Goal: Transaction & Acquisition: Purchase product/service

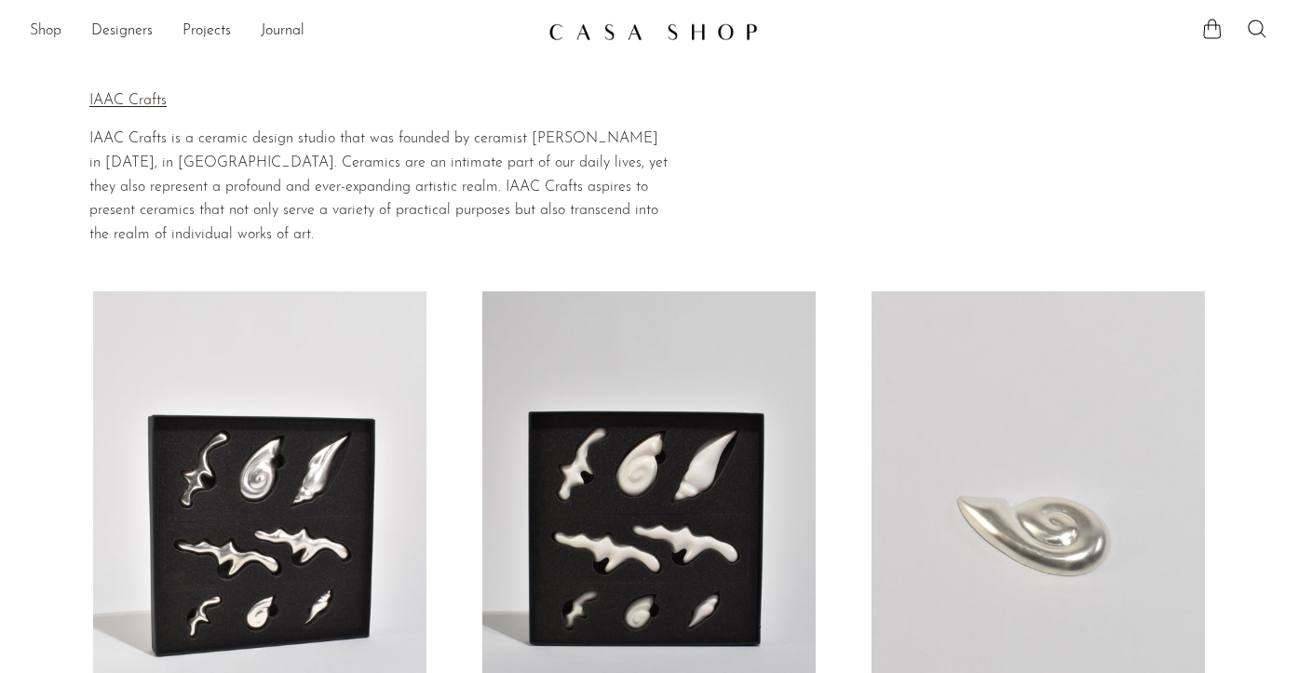
click at [55, 26] on link "Shop" at bounding box center [46, 32] width 32 height 24
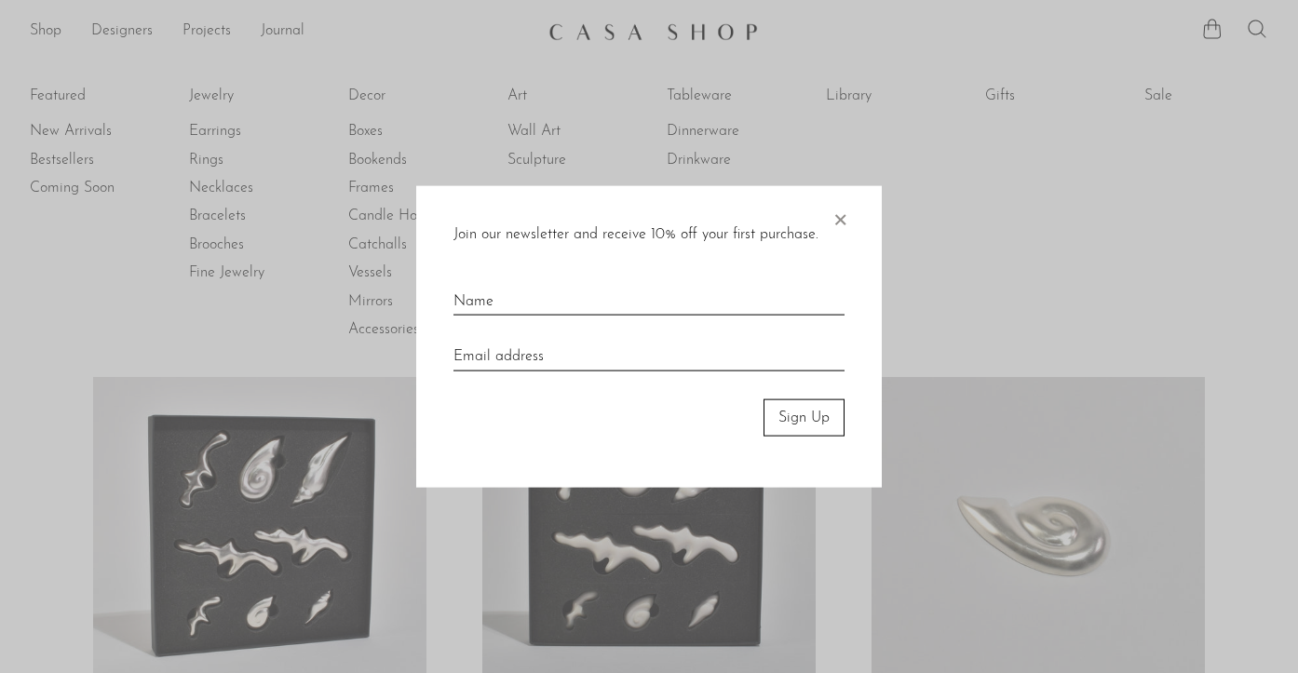
drag, startPoint x: 843, startPoint y: 216, endPoint x: 737, endPoint y: 127, distance: 138.8
click at [843, 216] on span "×" at bounding box center [840, 215] width 19 height 60
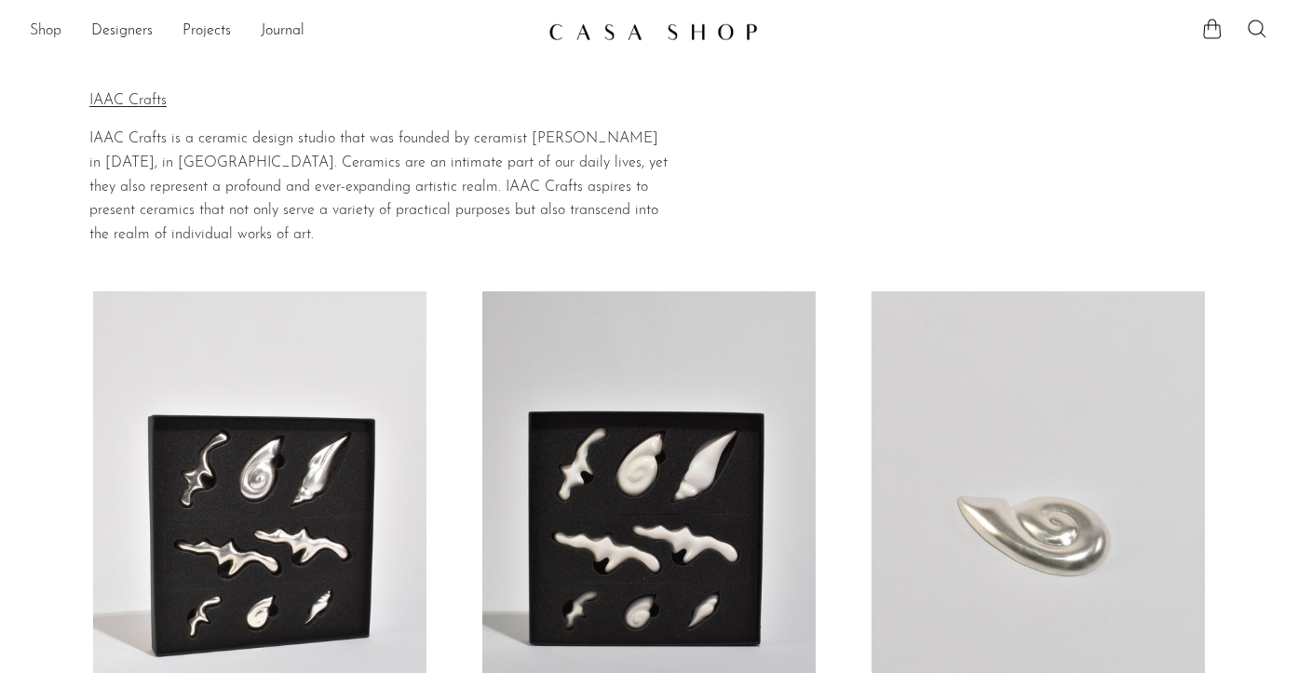
click at [38, 34] on link "Shop" at bounding box center [46, 32] width 32 height 24
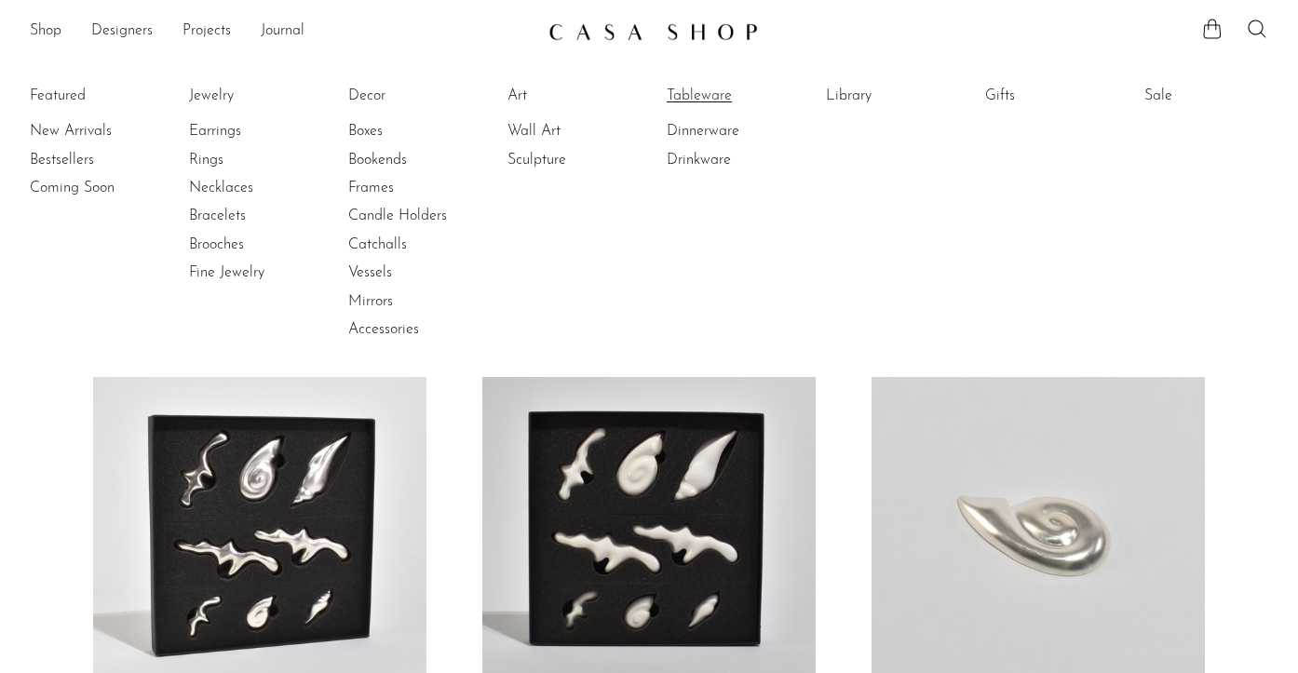
click at [710, 99] on link "Tableware" at bounding box center [737, 96] width 140 height 20
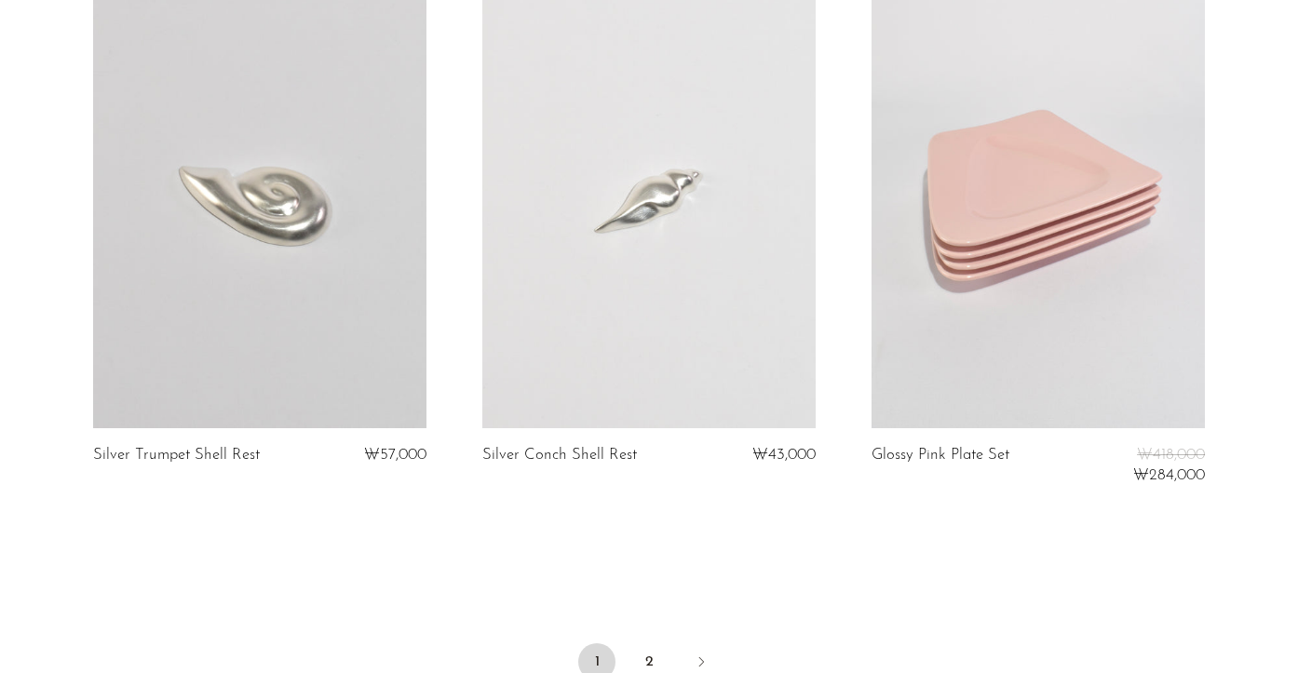
scroll to position [6408, 0]
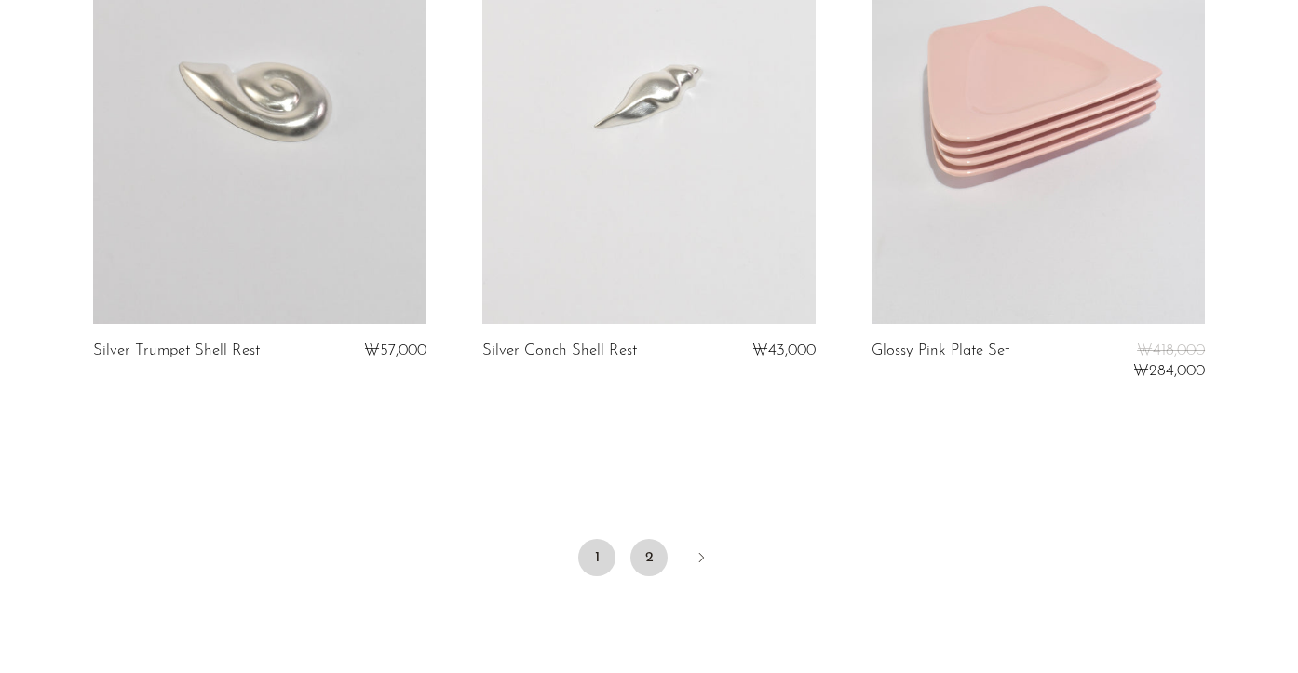
click at [650, 546] on link "2" at bounding box center [648, 557] width 37 height 37
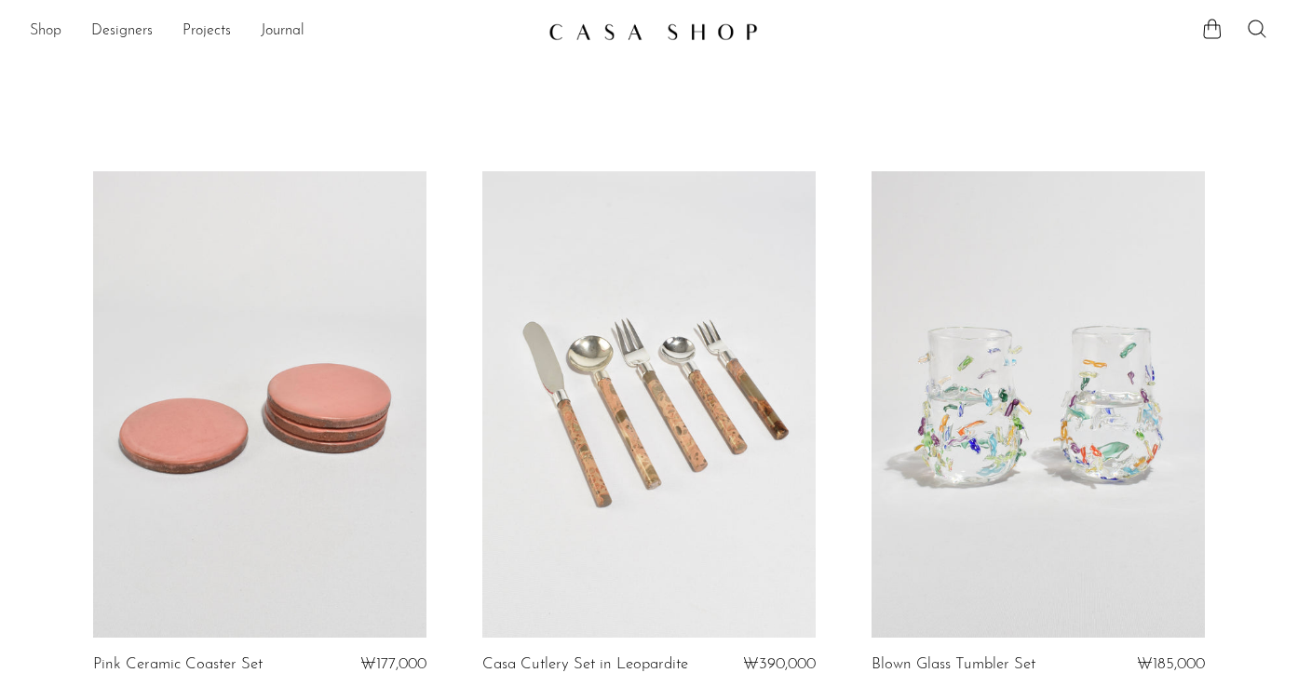
click at [58, 29] on link "Shop" at bounding box center [46, 32] width 32 height 24
